Goal: Complete application form

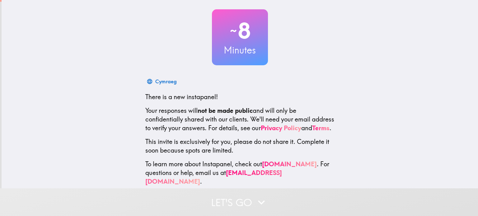
scroll to position [42, 0]
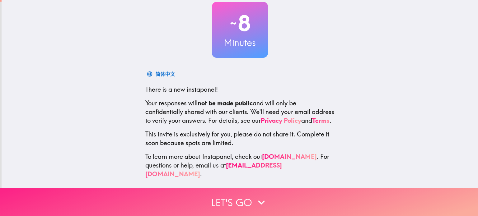
click at [255, 198] on icon "button" at bounding box center [261, 203] width 14 height 14
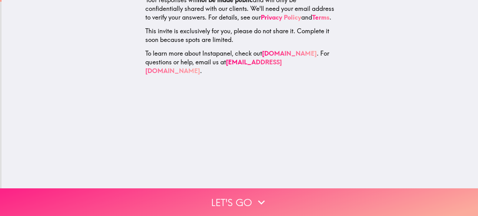
scroll to position [0, 0]
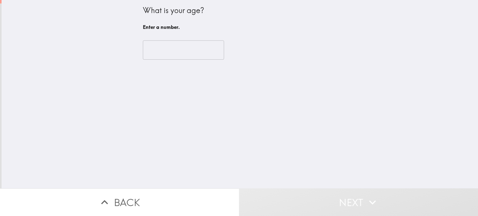
click at [159, 53] on input "number" at bounding box center [183, 49] width 81 height 19
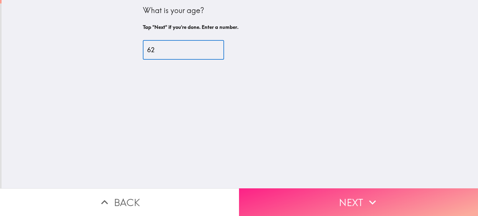
type input "62"
click at [346, 194] on button "Next" at bounding box center [358, 202] width 239 height 28
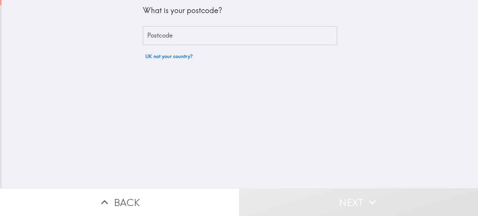
click at [167, 38] on input "Postcode" at bounding box center [240, 35] width 194 height 19
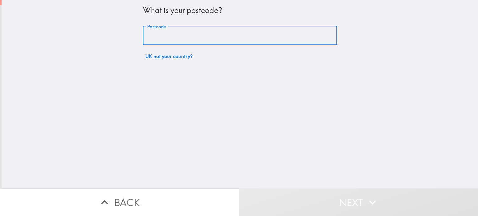
type input "M26 2PN"
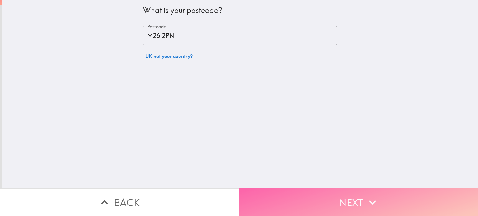
click at [341, 202] on button "Next" at bounding box center [358, 202] width 239 height 28
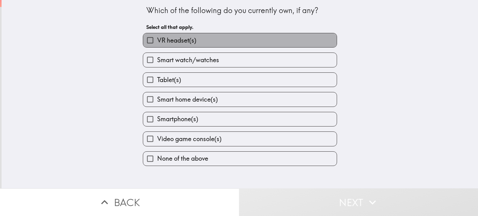
click at [203, 40] on label "VR headset(s)" at bounding box center [239, 40] width 193 height 14
click at [157, 40] on input "VR headset(s)" at bounding box center [150, 40] width 14 height 14
checkbox input "true"
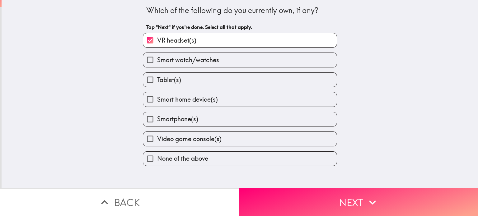
click at [203, 63] on span "Smart watch/watches" at bounding box center [188, 60] width 62 height 9
click at [157, 63] on input "Smart watch/watches" at bounding box center [150, 60] width 14 height 14
checkbox input "true"
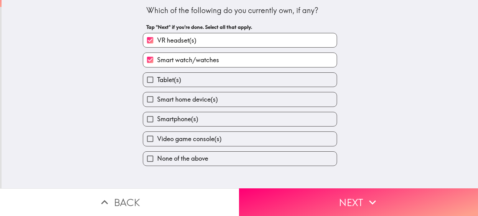
click at [202, 99] on span "Smart home device(s)" at bounding box center [187, 99] width 61 height 9
click at [157, 99] on input "Smart home device(s)" at bounding box center [150, 99] width 14 height 14
checkbox input "true"
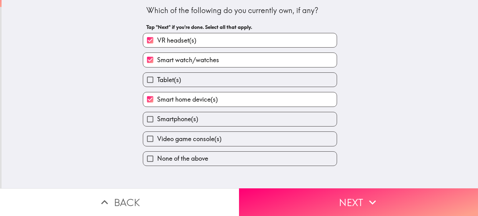
click at [202, 118] on label "Smartphone(s)" at bounding box center [239, 119] width 193 height 14
click at [157, 118] on input "Smartphone(s)" at bounding box center [150, 119] width 14 height 14
checkbox input "true"
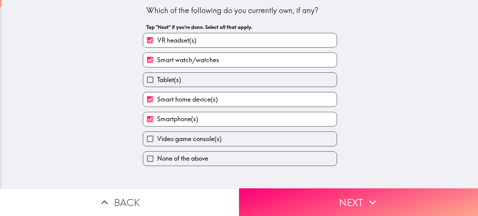
click at [205, 133] on label "Video game console(s)" at bounding box center [239, 139] width 193 height 14
click at [157, 133] on input "Video game console(s)" at bounding box center [150, 139] width 14 height 14
checkbox input "true"
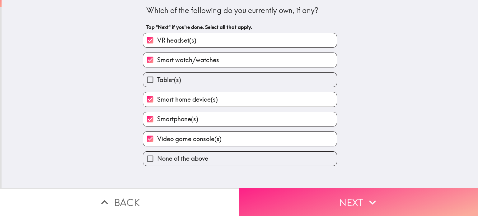
click at [315, 199] on button "Next" at bounding box center [358, 202] width 239 height 28
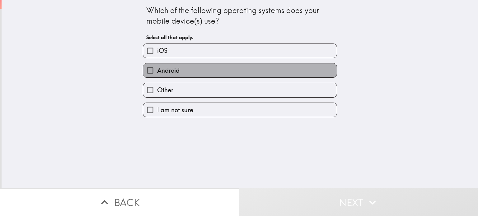
click at [203, 69] on label "Android" at bounding box center [239, 70] width 193 height 14
click at [157, 69] on input "Android" at bounding box center [150, 70] width 14 height 14
checkbox input "true"
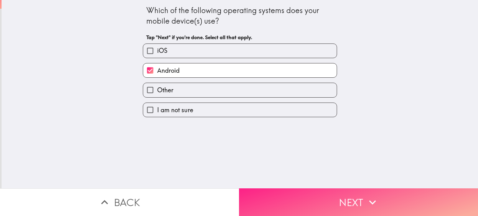
click at [311, 200] on button "Next" at bounding box center [358, 202] width 239 height 28
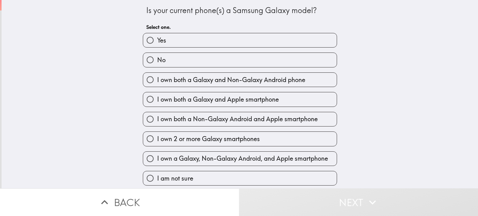
click at [169, 41] on label "Yes" at bounding box center [239, 40] width 193 height 14
click at [157, 41] on input "Yes" at bounding box center [150, 40] width 14 height 14
radio input "true"
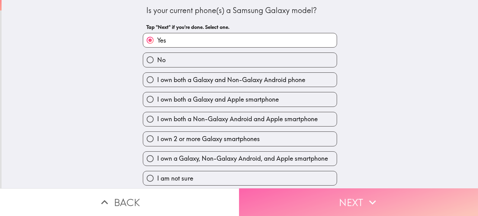
click at [334, 196] on button "Next" at bounding box center [358, 202] width 239 height 28
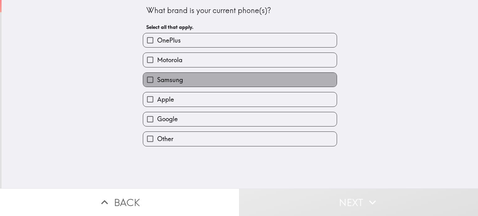
click at [216, 75] on label "Samsung" at bounding box center [239, 80] width 193 height 14
click at [157, 75] on input "Samsung" at bounding box center [150, 80] width 14 height 14
checkbox input "true"
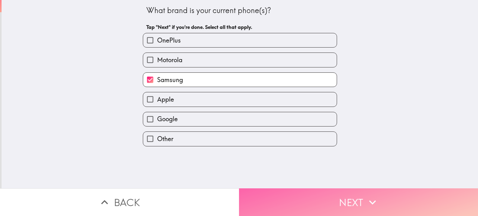
click at [343, 192] on button "Next" at bounding box center [358, 202] width 239 height 28
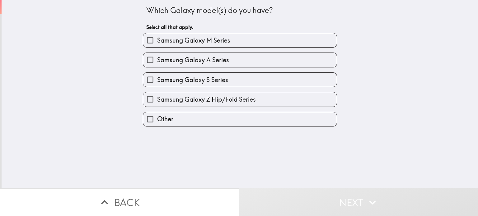
click at [224, 63] on span "Samsung Galaxy A Series" at bounding box center [193, 60] width 72 height 9
click at [157, 63] on input "Samsung Galaxy A Series" at bounding box center [150, 60] width 14 height 14
checkbox input "true"
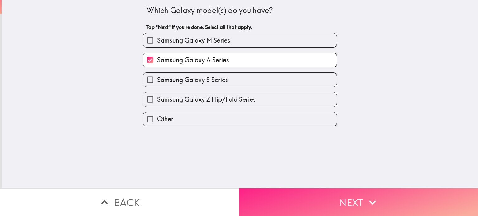
click at [336, 193] on button "Next" at bounding box center [358, 202] width 239 height 28
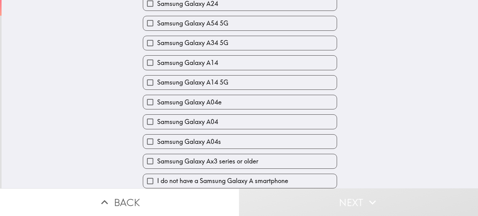
scroll to position [190, 0]
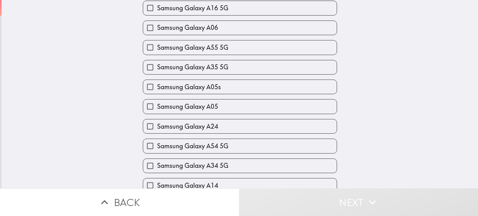
click at [206, 9] on span "Samsung Galaxy A16 5G" at bounding box center [192, 8] width 71 height 9
click at [157, 9] on input "Samsung Galaxy A16 5G" at bounding box center [150, 8] width 14 height 14
checkbox input "true"
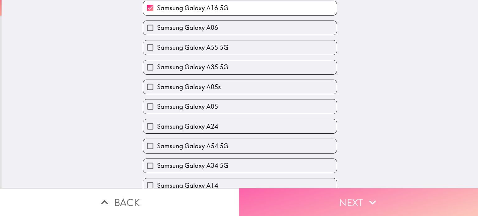
click at [346, 195] on button "Next" at bounding box center [358, 202] width 239 height 28
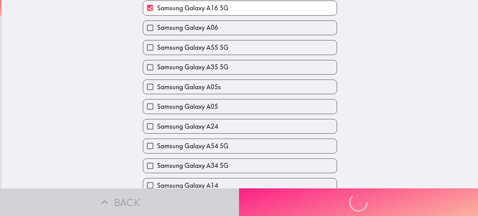
scroll to position [0, 0]
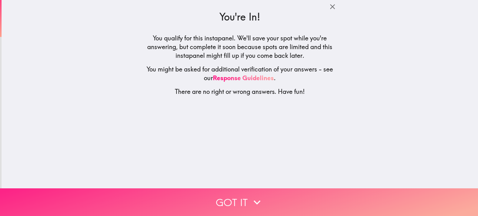
click at [279, 195] on button "Got it" at bounding box center [239, 202] width 478 height 28
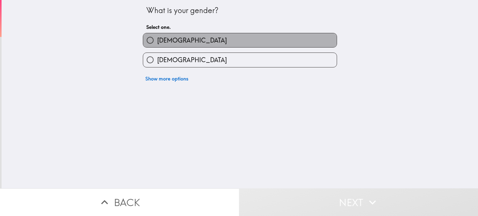
click at [172, 44] on label "[DEMOGRAPHIC_DATA]" at bounding box center [239, 40] width 193 height 14
click at [157, 44] on input "[DEMOGRAPHIC_DATA]" at bounding box center [150, 40] width 14 height 14
radio input "true"
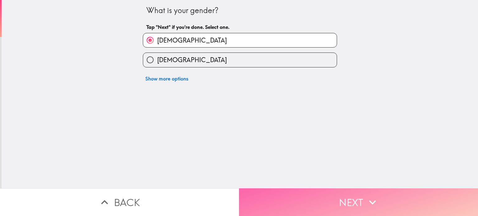
click at [316, 191] on button "Next" at bounding box center [358, 202] width 239 height 28
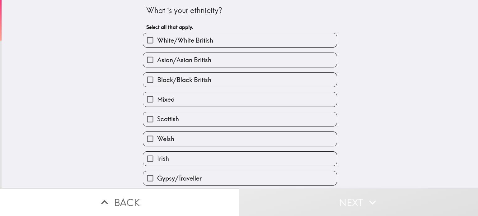
click at [207, 42] on span "White/White British" at bounding box center [185, 40] width 56 height 9
click at [157, 42] on input "White/White British" at bounding box center [150, 40] width 14 height 14
checkbox input "true"
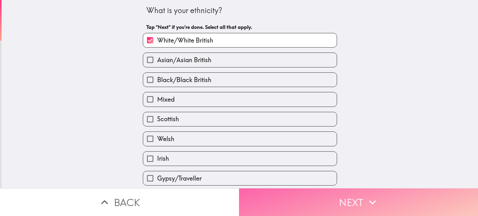
click at [321, 200] on button "Next" at bounding box center [358, 202] width 239 height 28
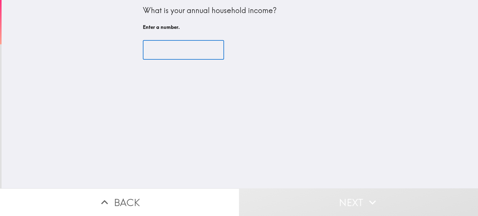
click at [169, 49] on input "number" at bounding box center [183, 49] width 81 height 19
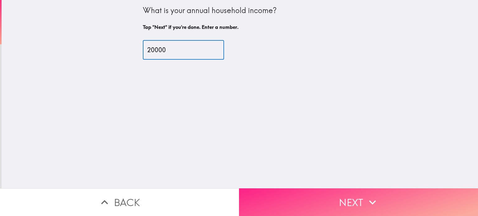
type input "20000"
click at [351, 194] on button "Next" at bounding box center [358, 202] width 239 height 28
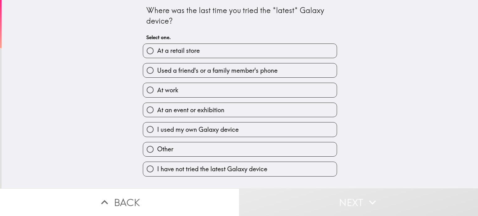
click at [211, 153] on label "Other" at bounding box center [239, 149] width 193 height 14
click at [157, 153] on input "Other" at bounding box center [150, 149] width 14 height 14
radio input "true"
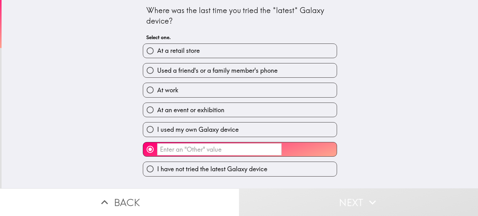
click at [216, 146] on input "​" at bounding box center [219, 149] width 124 height 12
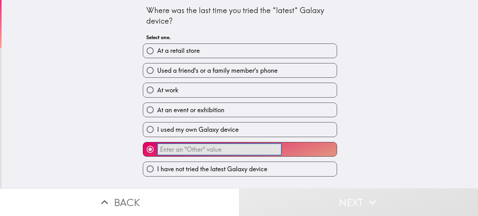
click at [192, 50] on span "At a retail store" at bounding box center [178, 50] width 43 height 9
click at [157, 50] on input "At a retail store" at bounding box center [150, 51] width 14 height 14
radio input "true"
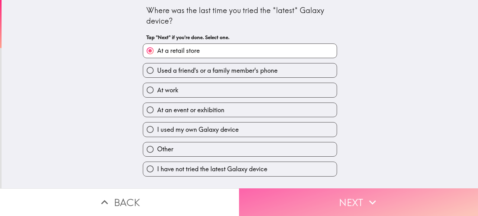
click at [323, 202] on button "Next" at bounding box center [358, 202] width 239 height 28
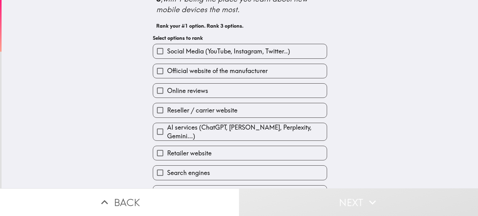
scroll to position [44, 0]
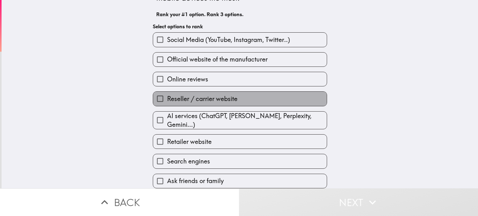
click at [216, 103] on label "Reseller / carrier website" at bounding box center [240, 99] width 174 height 14
click at [167, 103] on input "Reseller / carrier website" at bounding box center [160, 99] width 14 height 14
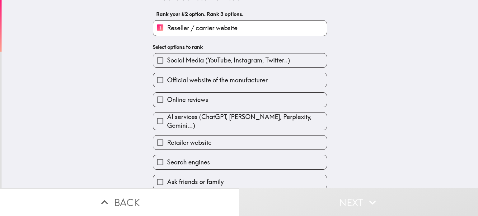
click at [199, 158] on span "Search engines" at bounding box center [188, 162] width 43 height 9
click at [167, 156] on input "Search engines" at bounding box center [160, 162] width 14 height 14
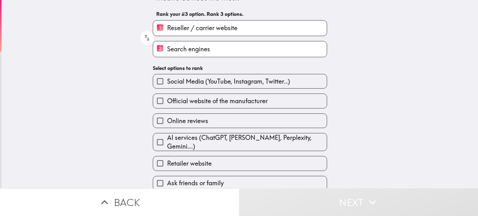
click at [196, 124] on span "Online reviews" at bounding box center [187, 121] width 41 height 9
click at [167, 124] on input "Online reviews" at bounding box center [160, 121] width 14 height 14
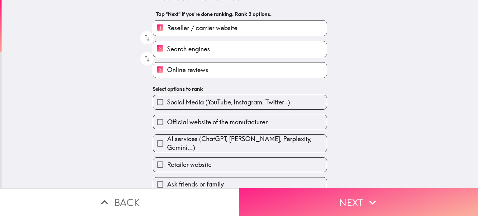
scroll to position [48, 0]
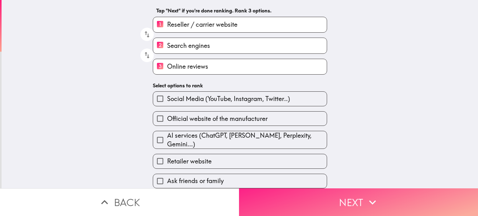
click at [314, 193] on button "Next" at bounding box center [358, 202] width 239 height 28
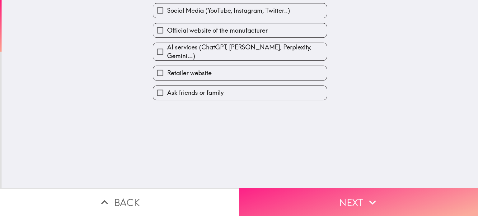
scroll to position [0, 0]
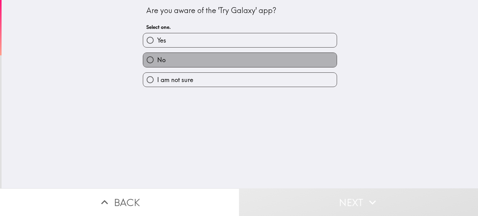
click at [212, 56] on label "No" at bounding box center [239, 60] width 193 height 14
click at [157, 56] on input "No" at bounding box center [150, 60] width 14 height 14
radio input "true"
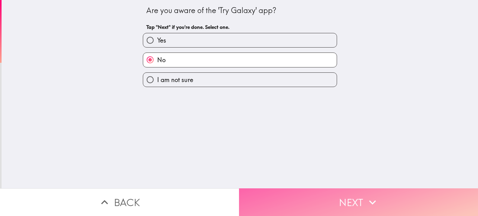
click at [328, 193] on button "Next" at bounding box center [358, 202] width 239 height 28
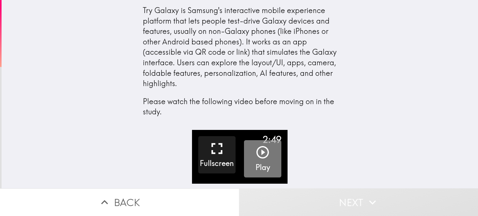
click at [261, 153] on icon "button" at bounding box center [262, 152] width 15 height 15
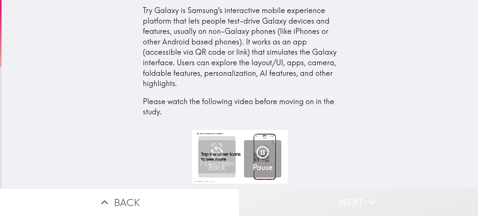
click at [351, 190] on button "Next" at bounding box center [358, 202] width 239 height 28
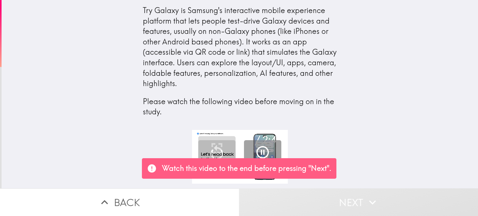
click at [355, 195] on button "Next" at bounding box center [358, 202] width 239 height 28
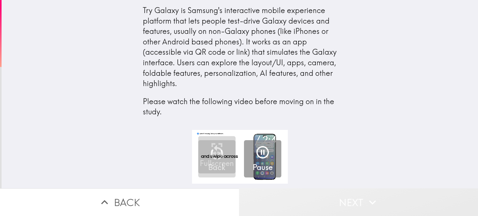
click at [346, 196] on button "Next" at bounding box center [358, 202] width 239 height 28
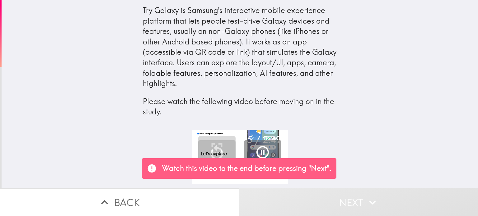
click at [346, 196] on button "Next" at bounding box center [358, 202] width 239 height 28
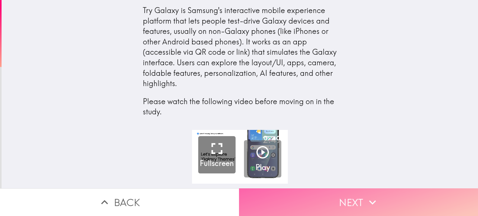
click at [346, 196] on button "Next" at bounding box center [358, 202] width 239 height 28
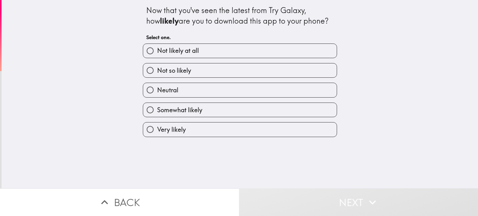
click at [210, 106] on label "Somewhat likely" at bounding box center [239, 110] width 193 height 14
click at [157, 106] on input "Somewhat likely" at bounding box center [150, 110] width 14 height 14
radio input "true"
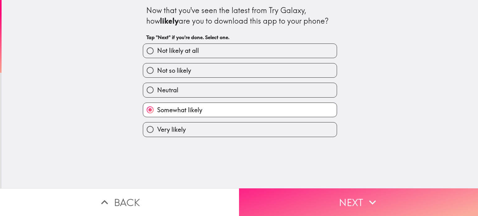
click at [342, 189] on button "Next" at bounding box center [358, 202] width 239 height 28
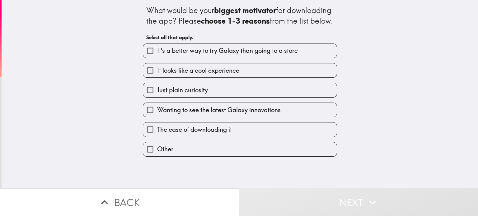
click at [235, 75] on span "It looks like a cool experience" at bounding box center [198, 70] width 82 height 9
click at [157, 77] on input "It looks like a cool experience" at bounding box center [150, 70] width 14 height 14
checkbox input "true"
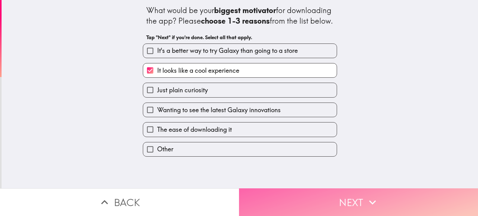
click at [327, 197] on button "Next" at bounding box center [358, 202] width 239 height 28
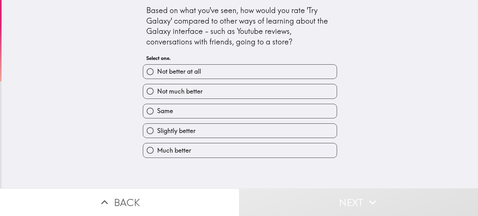
click at [252, 130] on label "Slightly better" at bounding box center [239, 131] width 193 height 14
click at [157, 130] on input "Slightly better" at bounding box center [150, 131] width 14 height 14
radio input "true"
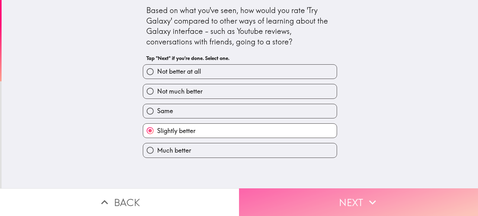
click at [327, 194] on button "Next" at bounding box center [358, 202] width 239 height 28
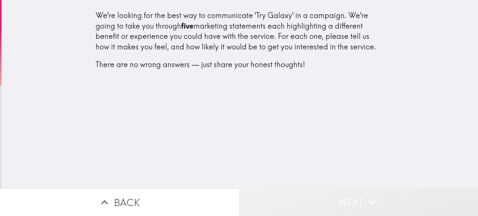
click at [360, 196] on button "Next" at bounding box center [358, 202] width 239 height 28
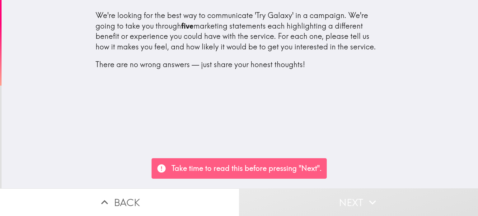
click at [235, 107] on div "We're looking for the best way to communicate 'Try Galaxy' in a campaign. We're…" at bounding box center [240, 94] width 476 height 188
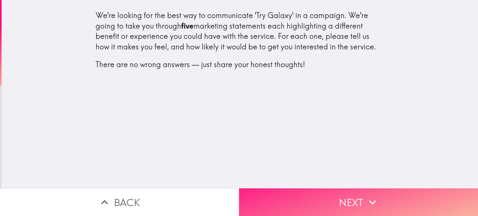
click at [367, 196] on icon "button" at bounding box center [372, 203] width 14 height 14
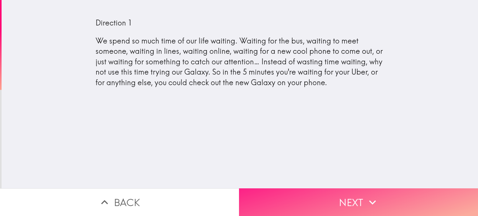
click at [346, 195] on button "Next" at bounding box center [358, 202] width 239 height 28
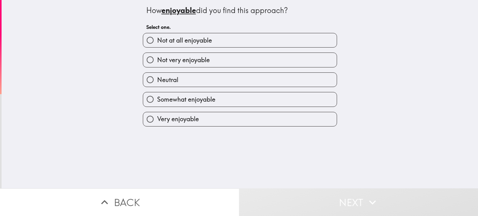
click at [253, 101] on label "Somewhat enjoyable" at bounding box center [239, 99] width 193 height 14
click at [157, 101] on input "Somewhat enjoyable" at bounding box center [150, 99] width 14 height 14
radio input "true"
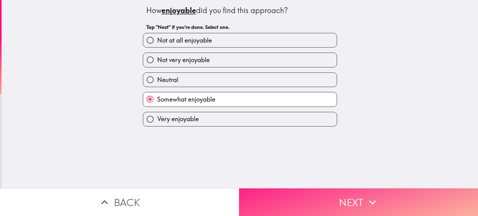
click at [363, 191] on button "Next" at bounding box center [358, 202] width 239 height 28
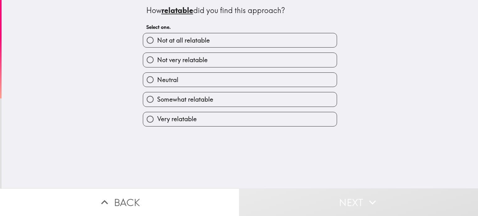
click at [252, 103] on label "Somewhat relatable" at bounding box center [239, 99] width 193 height 14
click at [157, 103] on input "Somewhat relatable" at bounding box center [150, 99] width 14 height 14
radio input "true"
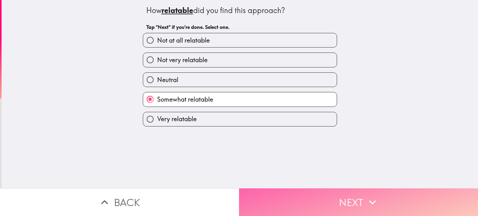
click at [359, 191] on button "Next" at bounding box center [358, 202] width 239 height 28
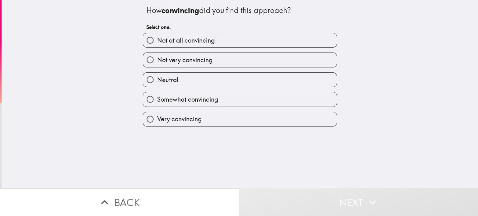
click at [240, 99] on label "Somewhat convincing" at bounding box center [239, 99] width 193 height 14
click at [157, 99] on input "Somewhat convincing" at bounding box center [150, 99] width 14 height 14
radio input "true"
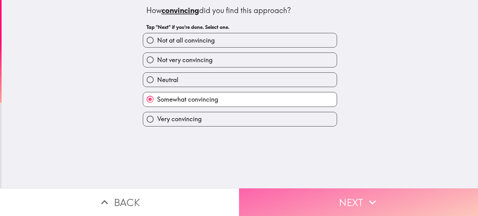
click at [348, 190] on button "Next" at bounding box center [358, 202] width 239 height 28
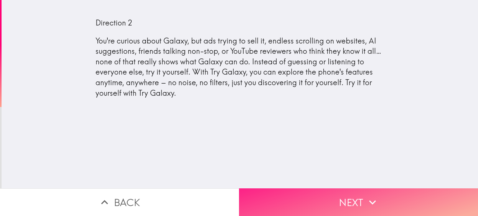
click at [356, 193] on button "Next" at bounding box center [358, 202] width 239 height 28
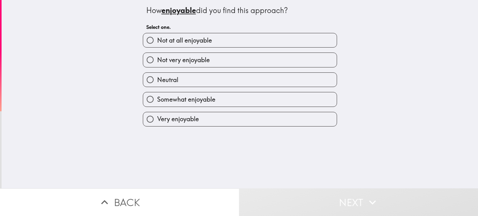
click at [267, 105] on label "Somewhat enjoyable" at bounding box center [239, 99] width 193 height 14
click at [157, 105] on input "Somewhat enjoyable" at bounding box center [150, 99] width 14 height 14
radio input "true"
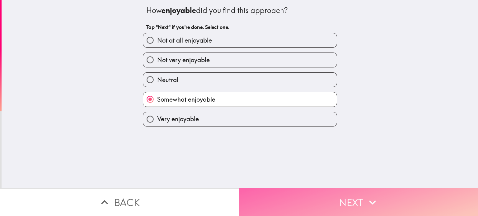
click at [351, 195] on button "Next" at bounding box center [358, 202] width 239 height 28
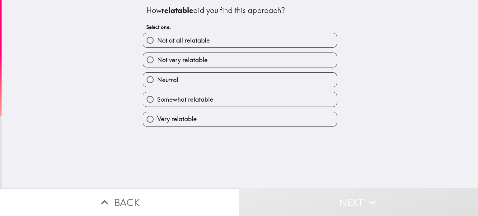
click at [263, 105] on label "Somewhat relatable" at bounding box center [239, 99] width 193 height 14
click at [157, 105] on input "Somewhat relatable" at bounding box center [150, 99] width 14 height 14
radio input "true"
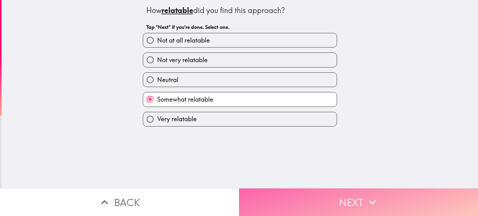
click at [337, 188] on button "Next" at bounding box center [358, 202] width 239 height 28
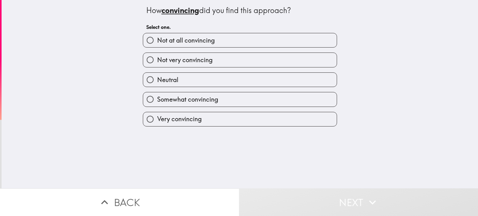
click at [256, 105] on label "Somewhat convincing" at bounding box center [239, 99] width 193 height 14
click at [157, 105] on input "Somewhat convincing" at bounding box center [150, 99] width 14 height 14
radio input "true"
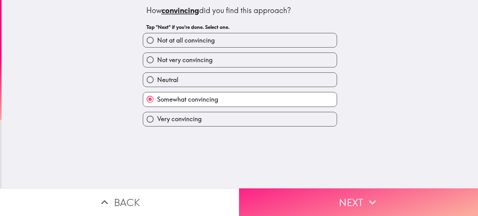
click at [336, 188] on button "Next" at bounding box center [358, 202] width 239 height 28
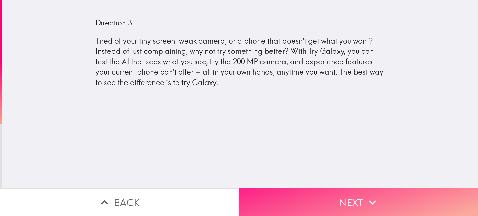
click at [330, 200] on button "Next" at bounding box center [358, 202] width 239 height 28
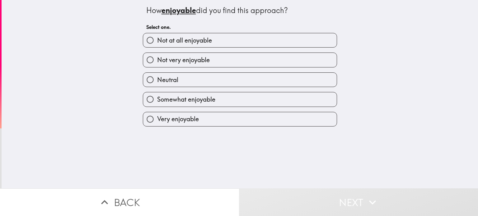
click at [200, 115] on label "Very enjoyable" at bounding box center [239, 119] width 193 height 14
click at [157, 115] on input "Very enjoyable" at bounding box center [150, 119] width 14 height 14
radio input "true"
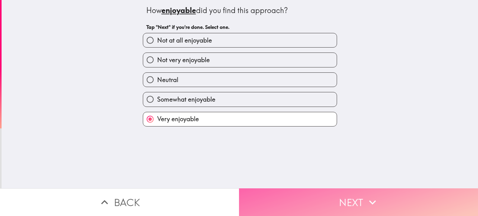
click at [317, 195] on button "Next" at bounding box center [358, 202] width 239 height 28
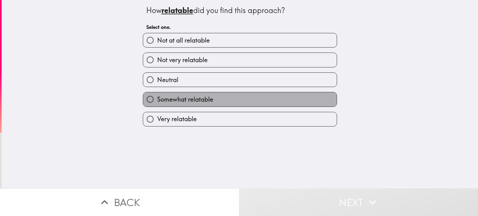
click at [223, 102] on label "Somewhat relatable" at bounding box center [239, 99] width 193 height 14
click at [157, 102] on input "Somewhat relatable" at bounding box center [150, 99] width 14 height 14
radio input "true"
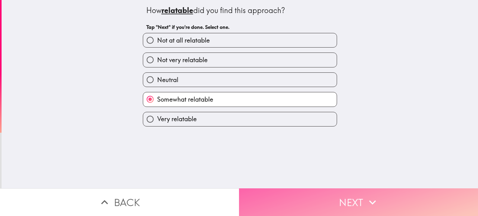
click at [317, 193] on button "Next" at bounding box center [358, 202] width 239 height 28
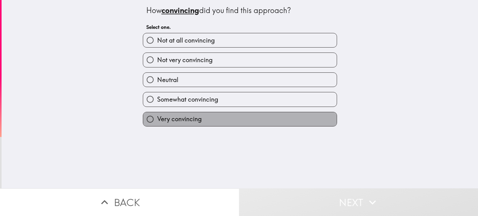
click at [236, 115] on label "Very convincing" at bounding box center [239, 119] width 193 height 14
click at [157, 115] on input "Very convincing" at bounding box center [150, 119] width 14 height 14
radio input "true"
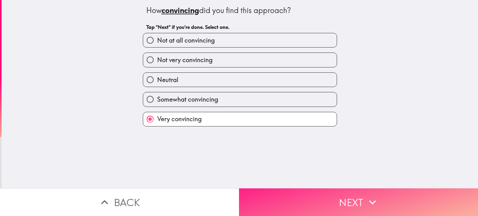
click at [307, 195] on button "Next" at bounding box center [358, 202] width 239 height 28
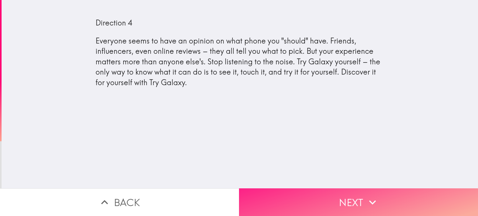
click at [313, 196] on button "Next" at bounding box center [358, 202] width 239 height 28
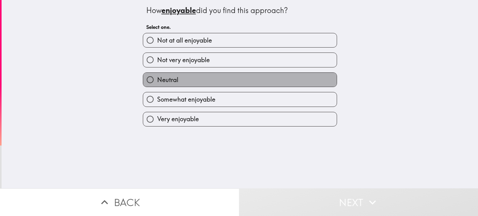
click at [228, 76] on label "Neutral" at bounding box center [239, 80] width 193 height 14
click at [157, 76] on input "Neutral" at bounding box center [150, 80] width 14 height 14
radio input "true"
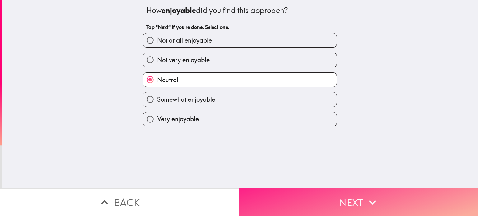
click at [322, 190] on button "Next" at bounding box center [358, 202] width 239 height 28
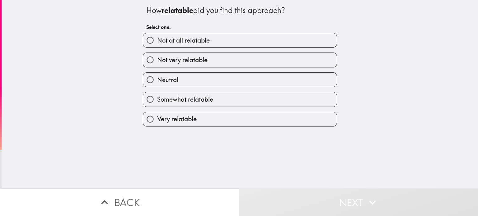
click at [244, 101] on label "Somewhat relatable" at bounding box center [239, 99] width 193 height 14
click at [157, 101] on input "Somewhat relatable" at bounding box center [150, 99] width 14 height 14
radio input "true"
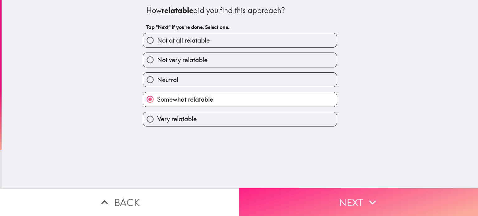
click at [314, 193] on button "Next" at bounding box center [358, 202] width 239 height 28
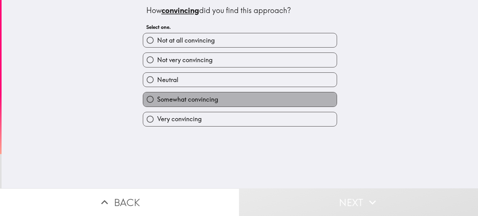
click at [244, 103] on label "Somewhat convincing" at bounding box center [239, 99] width 193 height 14
click at [157, 103] on input "Somewhat convincing" at bounding box center [150, 99] width 14 height 14
radio input "true"
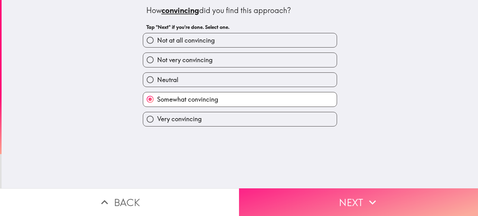
click at [311, 195] on button "Next" at bounding box center [358, 202] width 239 height 28
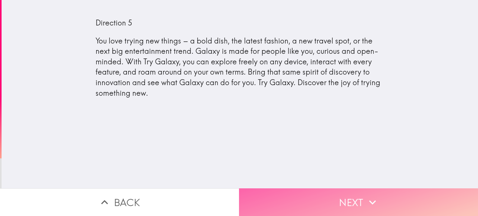
click at [351, 196] on button "Next" at bounding box center [358, 202] width 239 height 28
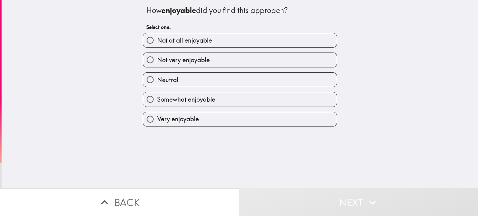
click at [244, 122] on label "Very enjoyable" at bounding box center [239, 119] width 193 height 14
click at [157, 122] on input "Very enjoyable" at bounding box center [150, 119] width 14 height 14
radio input "true"
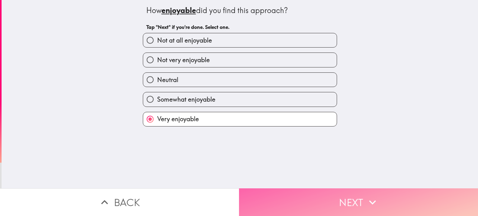
click at [317, 188] on button "Next" at bounding box center [358, 202] width 239 height 28
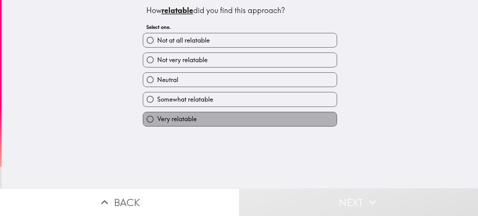
click at [253, 120] on label "Very relatable" at bounding box center [239, 119] width 193 height 14
click at [157, 120] on input "Very relatable" at bounding box center [150, 119] width 14 height 14
radio input "true"
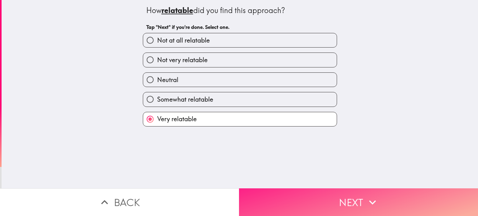
click at [306, 196] on button "Next" at bounding box center [358, 202] width 239 height 28
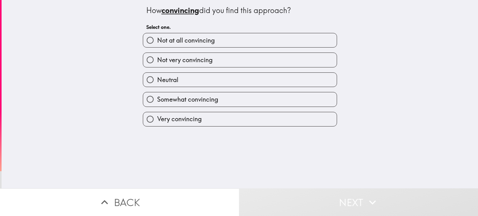
click at [253, 125] on label "Very convincing" at bounding box center [239, 119] width 193 height 14
click at [157, 125] on input "Very convincing" at bounding box center [150, 119] width 14 height 14
radio input "true"
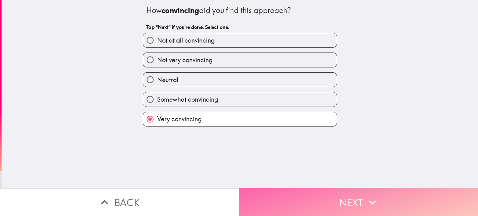
click at [290, 189] on button "Next" at bounding box center [358, 202] width 239 height 28
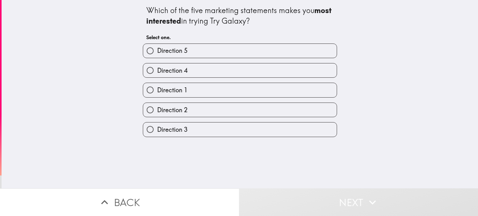
click at [203, 53] on label "Direction 5" at bounding box center [239, 51] width 193 height 14
click at [157, 53] on input "Direction 5" at bounding box center [150, 51] width 14 height 14
radio input "true"
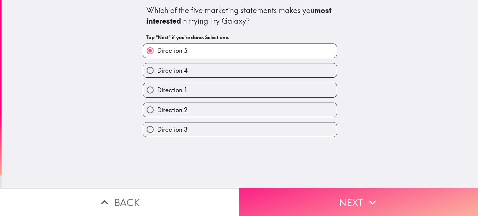
click at [323, 195] on button "Next" at bounding box center [358, 202] width 239 height 28
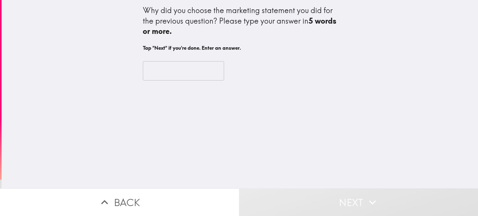
click at [180, 74] on input "text" at bounding box center [183, 70] width 81 height 19
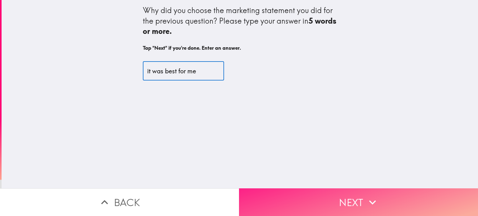
type input "it was best for me"
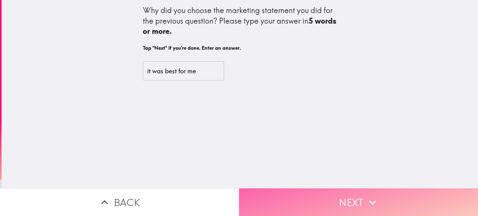
click at [342, 189] on button "Next" at bounding box center [358, 202] width 239 height 28
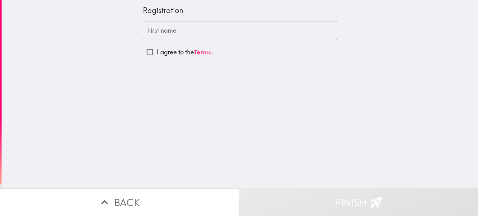
click at [168, 37] on input "First name" at bounding box center [240, 30] width 194 height 19
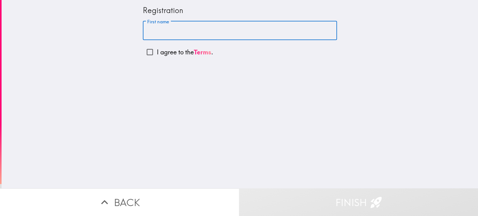
type input "[PERSON_NAME]"
click at [150, 51] on input "I agree to the Terms ." at bounding box center [150, 52] width 14 height 14
checkbox input "true"
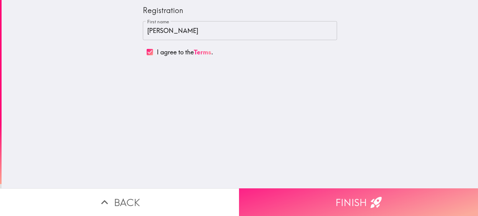
click at [328, 193] on button "Finish" at bounding box center [358, 202] width 239 height 28
